Goal: Task Accomplishment & Management: Manage account settings

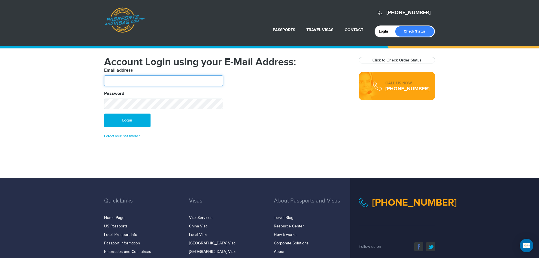
click at [114, 82] on input "text" at bounding box center [163, 80] width 119 height 11
click at [266, 128] on form "Email address Password Login Forgot your password?" at bounding box center [227, 103] width 246 height 72
click at [123, 135] on link "Forgot your password?" at bounding box center [122, 136] width 36 height 5
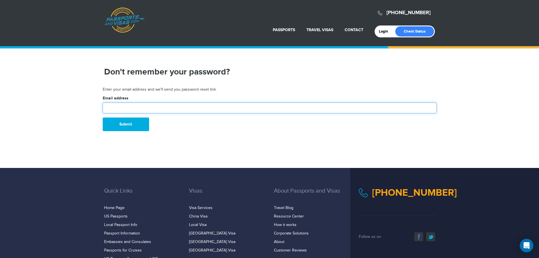
click at [115, 105] on input "text" at bounding box center [270, 107] width 334 height 11
type input "**********"
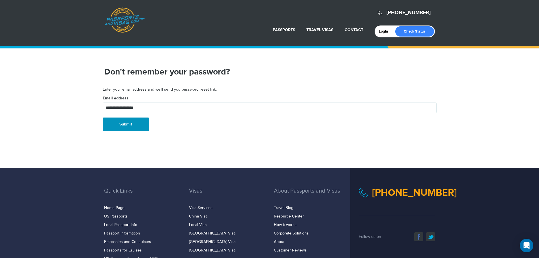
click at [120, 127] on button "Submit" at bounding box center [126, 124] width 46 height 14
